Goal: Task Accomplishment & Management: Manage account settings

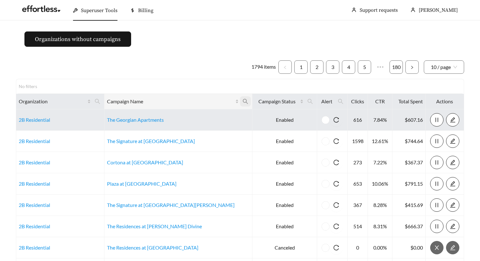
click at [243, 102] on icon "search" at bounding box center [245, 101] width 5 height 5
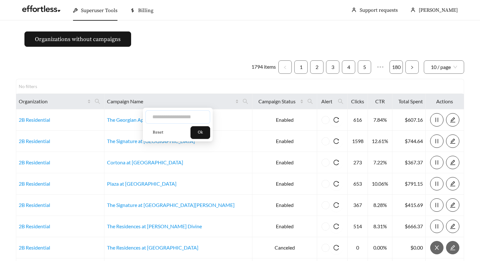
click at [165, 114] on input "text" at bounding box center [177, 116] width 65 height 13
type input "*****"
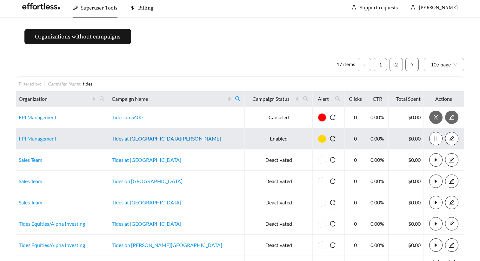
click at [140, 138] on link "Tides at North Nellis" at bounding box center [166, 138] width 109 height 6
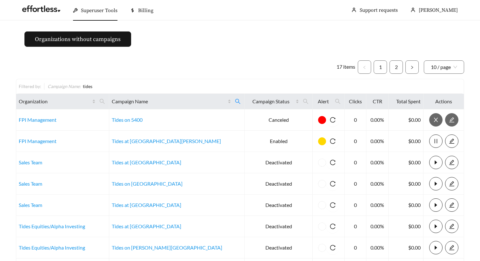
scroll to position [0, 0]
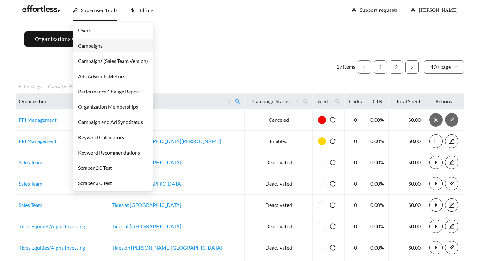
click at [94, 45] on link "Campaigns" at bounding box center [90, 46] width 24 height 6
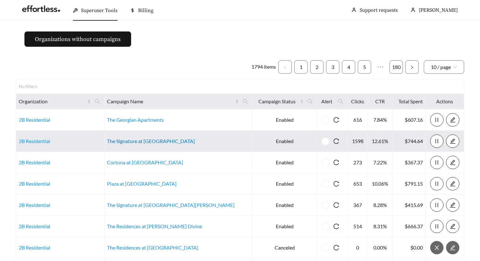
click at [145, 142] on link "The Signature at Carmel" at bounding box center [151, 141] width 88 height 6
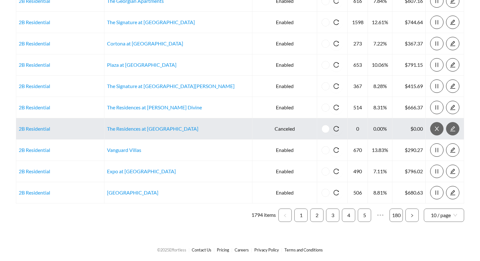
scroll to position [51, 0]
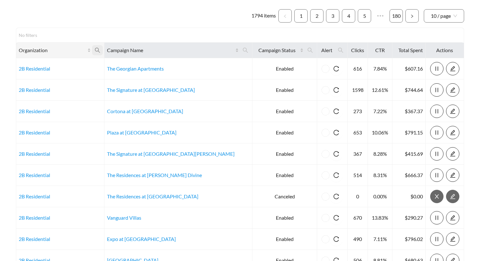
click at [100, 51] on icon "search" at bounding box center [98, 50] width 6 height 6
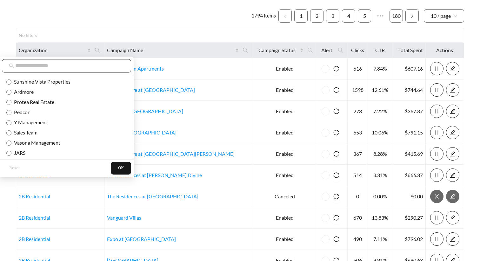
click at [52, 67] on input "text" at bounding box center [69, 66] width 109 height 8
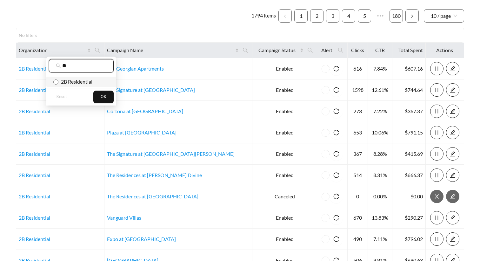
type input "**"
click at [68, 82] on span "2B Residential" at bounding box center [75, 81] width 34 height 6
click at [104, 97] on span "OK" at bounding box center [104, 97] width 6 height 6
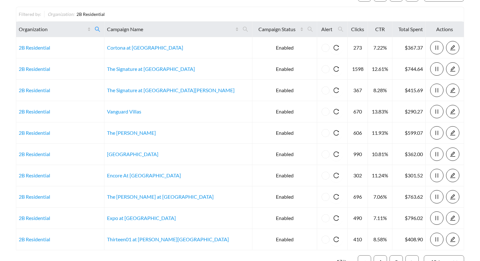
scroll to position [75, 0]
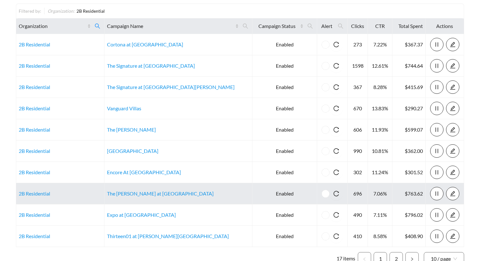
click at [150, 190] on td "The [PERSON_NAME] at [GEOGRAPHIC_DATA]" at bounding box center [178, 193] width 148 height 21
click at [149, 194] on link "The [PERSON_NAME] at [GEOGRAPHIC_DATA]" at bounding box center [160, 193] width 107 height 6
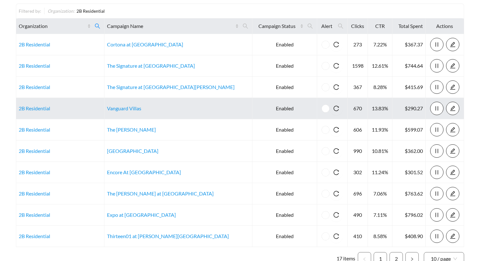
scroll to position [84, 0]
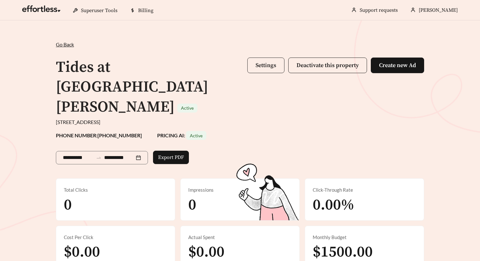
click at [269, 67] on span "Settings" at bounding box center [266, 65] width 21 height 7
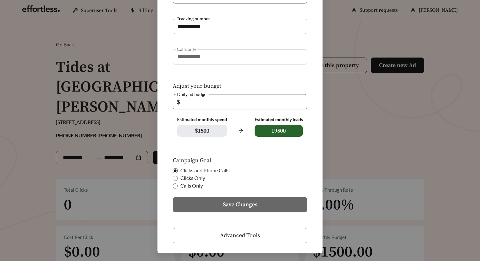
scroll to position [99, 0]
click at [232, 234] on span "Advanced Tools" at bounding box center [240, 235] width 40 height 9
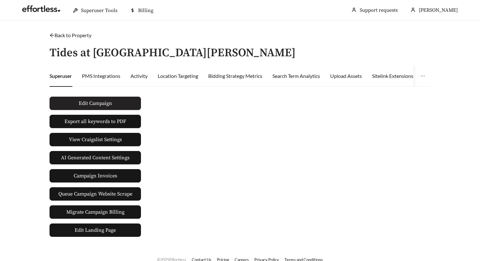
click at [83, 105] on span "Edit Campaign" at bounding box center [95, 103] width 33 height 8
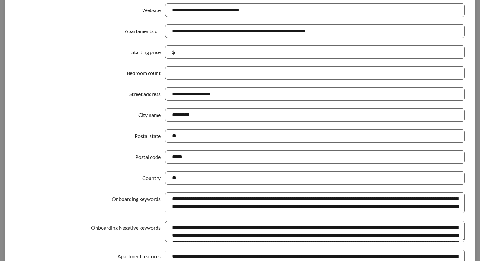
scroll to position [67, 0]
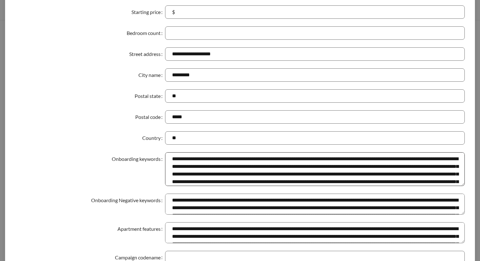
click at [463, 186] on textarea "Onboarding keywords" at bounding box center [315, 169] width 300 height 34
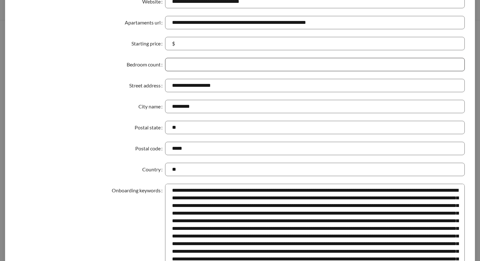
scroll to position [1, 0]
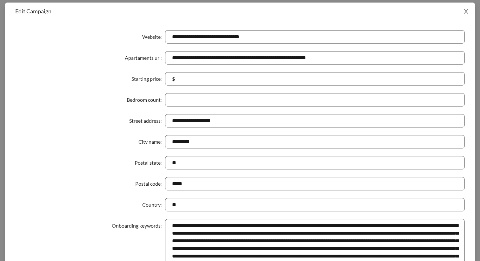
click at [466, 12] on icon "close" at bounding box center [466, 12] width 6 height 6
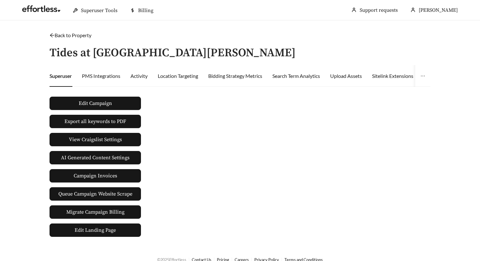
click at [68, 37] on link "Back to Property" at bounding box center [71, 35] width 42 height 6
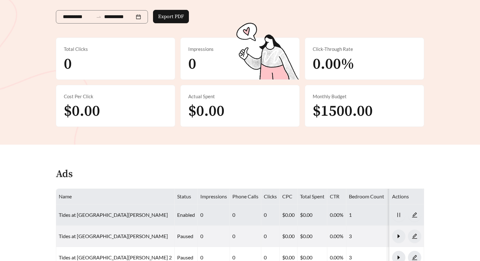
scroll to position [171, 0]
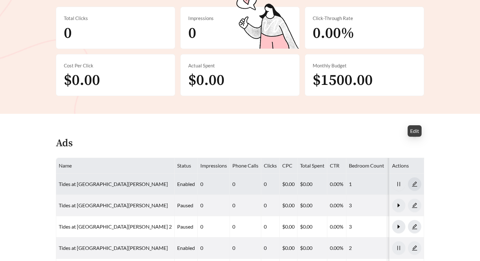
click at [414, 181] on icon "edit" at bounding box center [414, 183] width 5 height 5
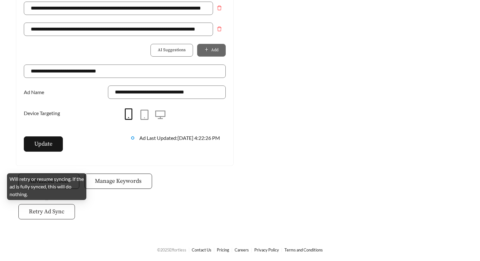
scroll to position [518, 0]
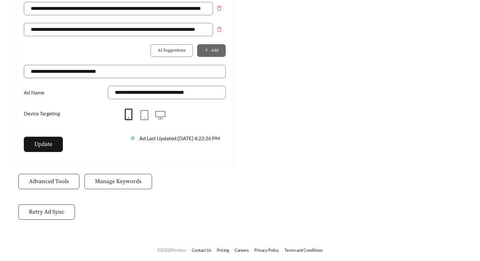
click at [122, 183] on span "Manage Keywords" at bounding box center [118, 181] width 47 height 9
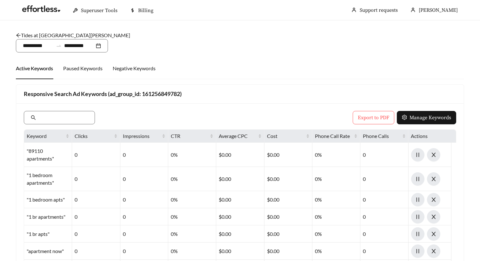
click at [36, 32] on div "Tides at North Nellis - One Bedroom /" at bounding box center [240, 35] width 448 height 8
click at [32, 36] on link "Tides at North Nellis - One Bedroom" at bounding box center [73, 35] width 114 height 6
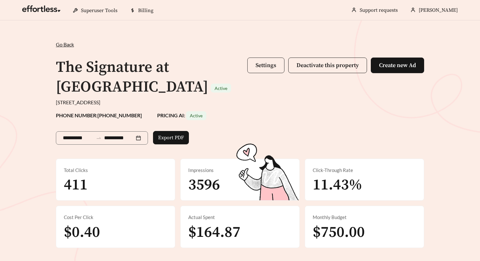
click at [259, 67] on span "Settings" at bounding box center [266, 65] width 21 height 7
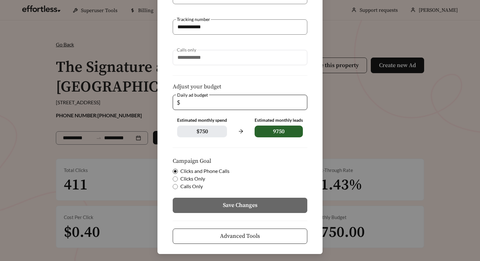
scroll to position [98, 0]
click at [234, 235] on span "Advanced Tools" at bounding box center [240, 236] width 40 height 9
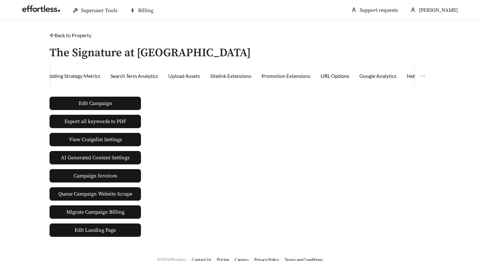
click at [331, 79] on div "URL Options" at bounding box center [335, 76] width 29 height 8
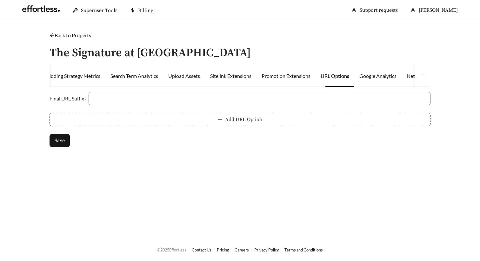
click at [374, 84] on div "Google Analytics" at bounding box center [378, 76] width 37 height 22
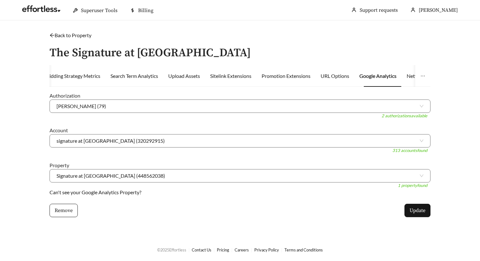
click at [382, 78] on div "Google Analytics" at bounding box center [378, 76] width 37 height 8
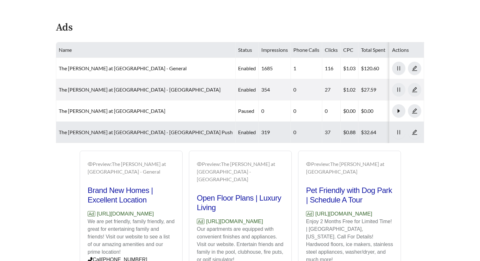
scroll to position [274, 0]
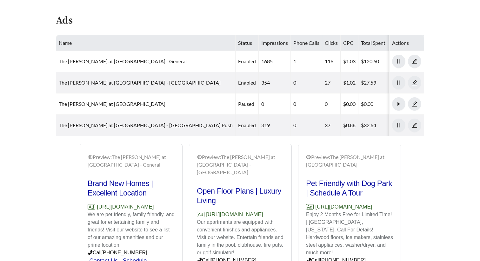
drag, startPoint x: 88, startPoint y: 214, endPoint x: 177, endPoint y: 214, distance: 88.6
click at [177, 214] on div "Preview: The [PERSON_NAME] at [GEOGRAPHIC_DATA] - General Brand New Homes | Exc…" at bounding box center [131, 232] width 102 height 174
copy p "[URL][DOMAIN_NAME]"
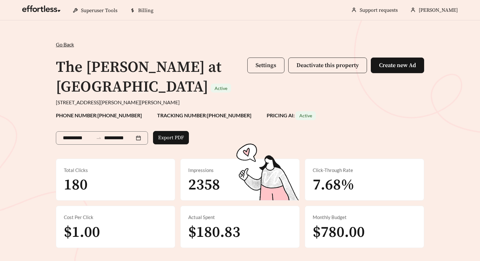
scroll to position [0, 0]
click at [266, 64] on span "Settings" at bounding box center [266, 65] width 21 height 7
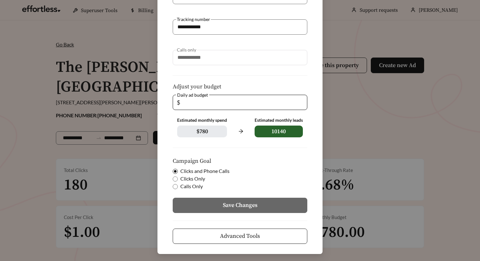
scroll to position [98, 0]
click at [235, 232] on span "Advanced Tools" at bounding box center [240, 236] width 40 height 9
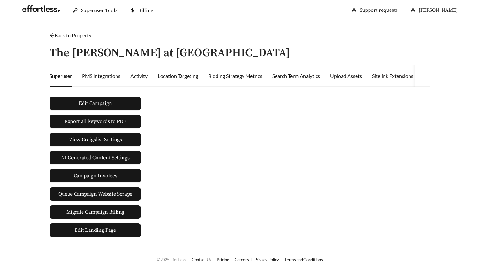
click at [395, 81] on div "Sitelink Extensions" at bounding box center [392, 76] width 41 height 22
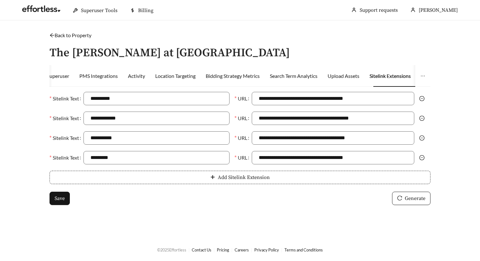
click at [54, 37] on icon "arrow-left" at bounding box center [52, 35] width 5 height 5
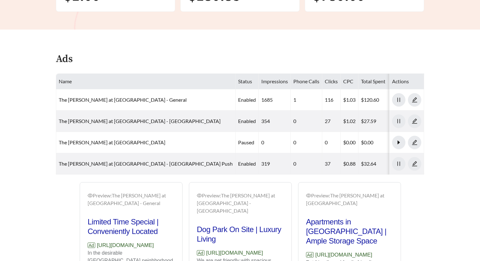
scroll to position [264, 0]
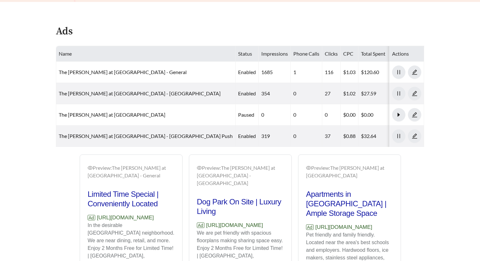
drag, startPoint x: 88, startPoint y: 225, endPoint x: 174, endPoint y: 224, distance: 86.4
click at [174, 222] on p "Ad [URL][DOMAIN_NAME]" at bounding box center [131, 217] width 87 height 8
copy p "[URL][DOMAIN_NAME]"
